Goal: Information Seeking & Learning: Check status

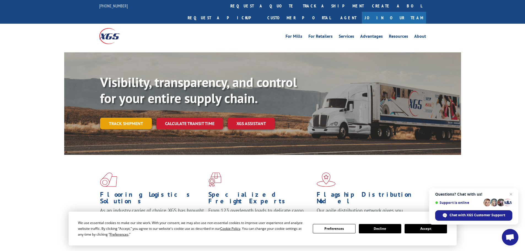
click at [124, 118] on link "Track shipment" at bounding box center [126, 124] width 52 height 12
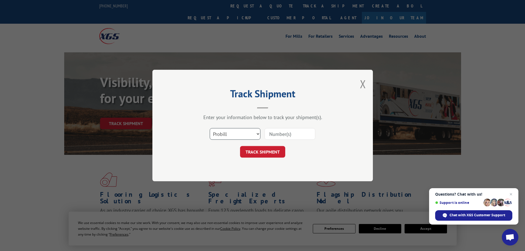
click at [236, 136] on select "Select category... Probill BOL PO" at bounding box center [235, 134] width 51 height 12
select select "po"
click at [210, 128] on select "Select category... Probill BOL PO" at bounding box center [235, 134] width 51 height 12
click at [224, 168] on div "Track Shipment Enter your information below to track your shipment(s). Select c…" at bounding box center [262, 126] width 221 height 112
click at [280, 131] on input at bounding box center [290, 134] width 51 height 12
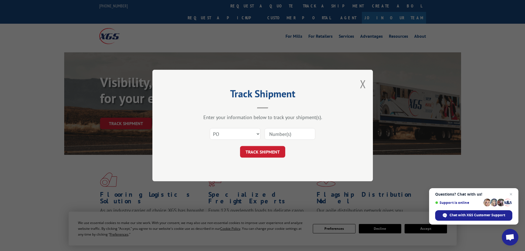
paste input "20544381"
type input "20544381"
click at [261, 149] on button "TRACK SHIPMENT" at bounding box center [262, 152] width 45 height 12
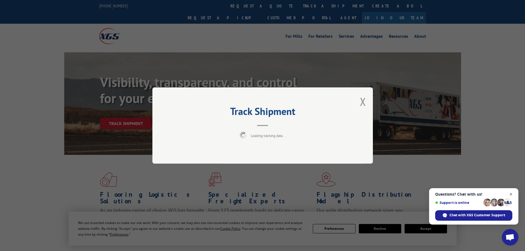
click at [508, 195] on span "Close chat" at bounding box center [511, 194] width 7 height 7
